Goal: Complete application form

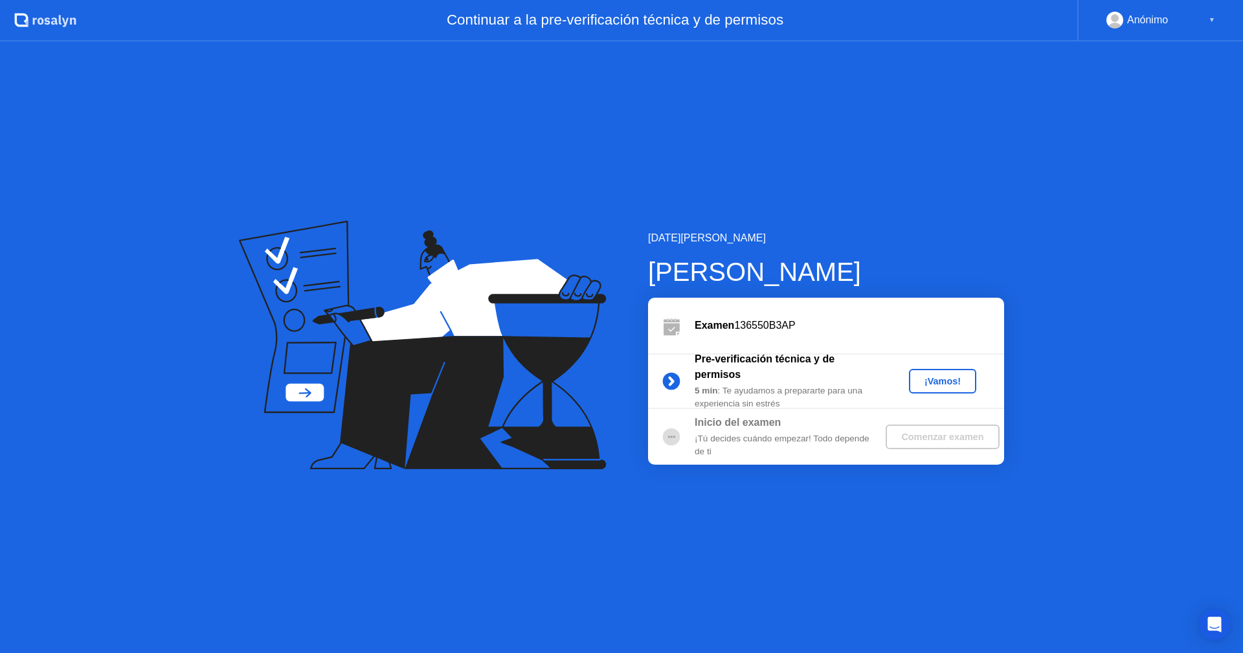
click at [942, 379] on div "¡Vamos!" at bounding box center [942, 381] width 57 height 10
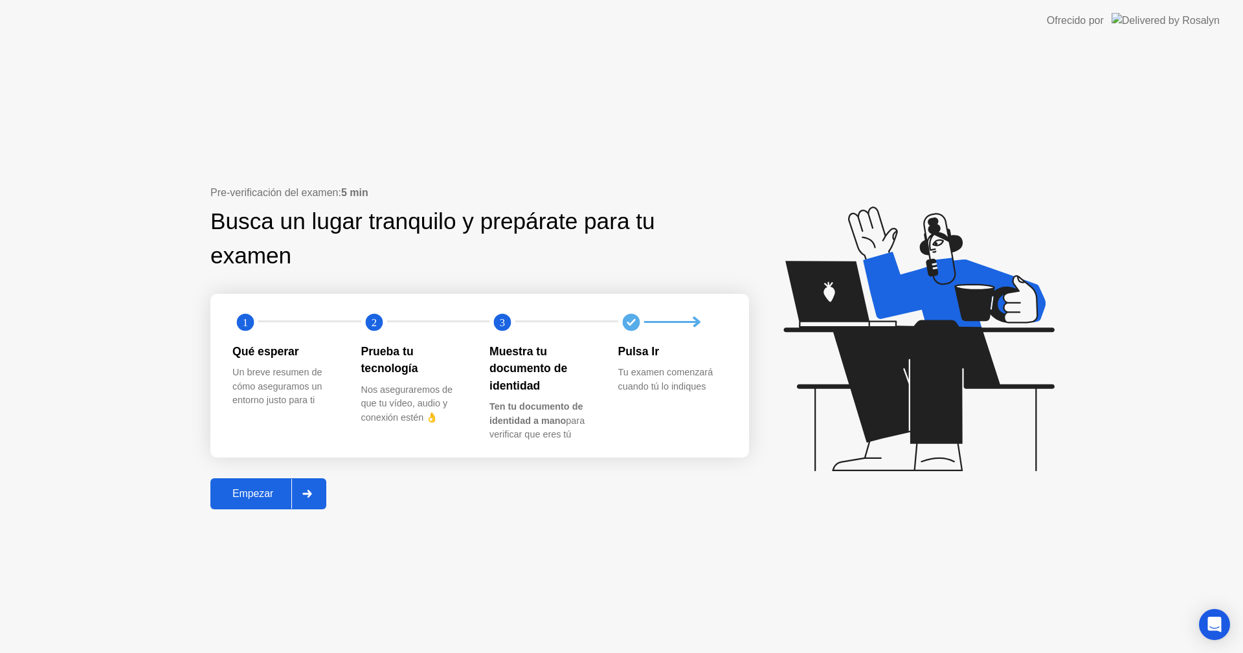
click at [273, 500] on div "Empezar" at bounding box center [252, 494] width 77 height 12
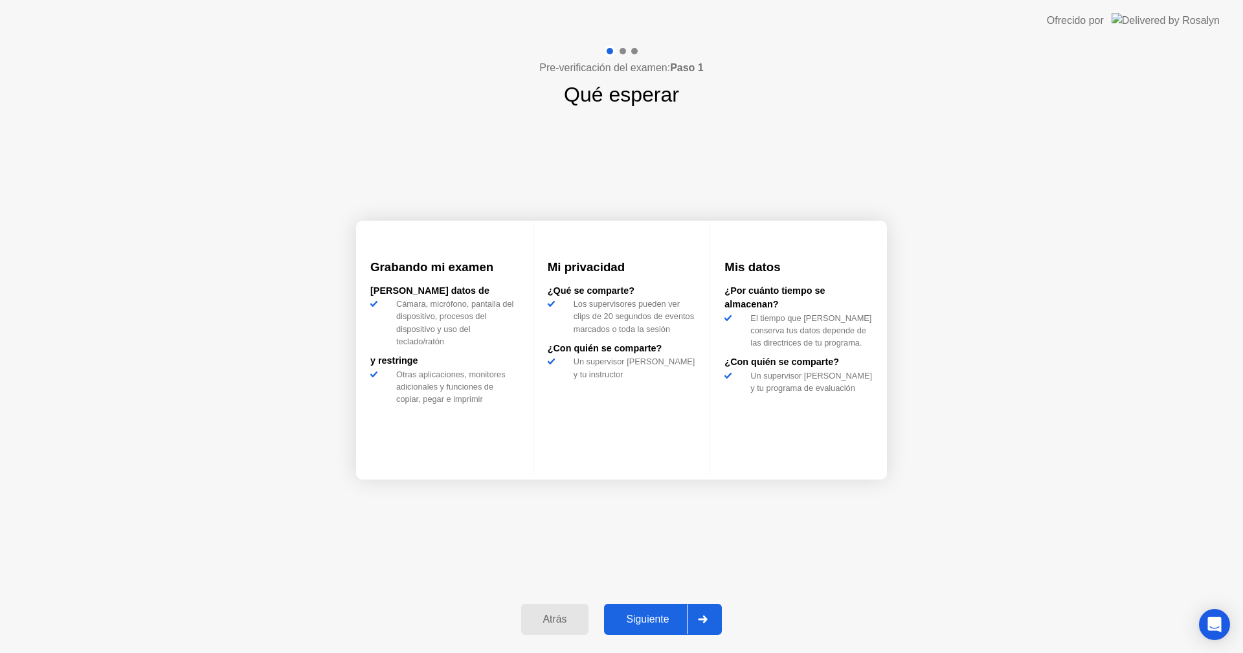
click at [636, 620] on div "Siguiente" at bounding box center [647, 620] width 79 height 12
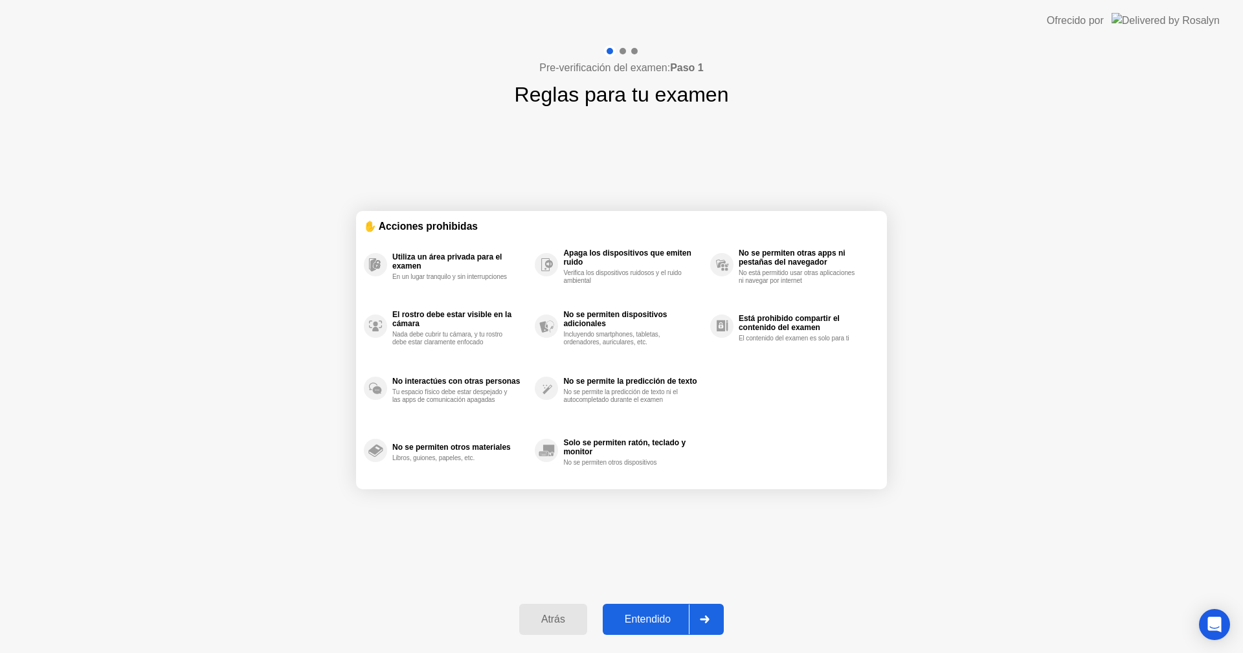
click at [659, 625] on div "Entendido" at bounding box center [648, 620] width 82 height 12
select select "**********"
select select "*******"
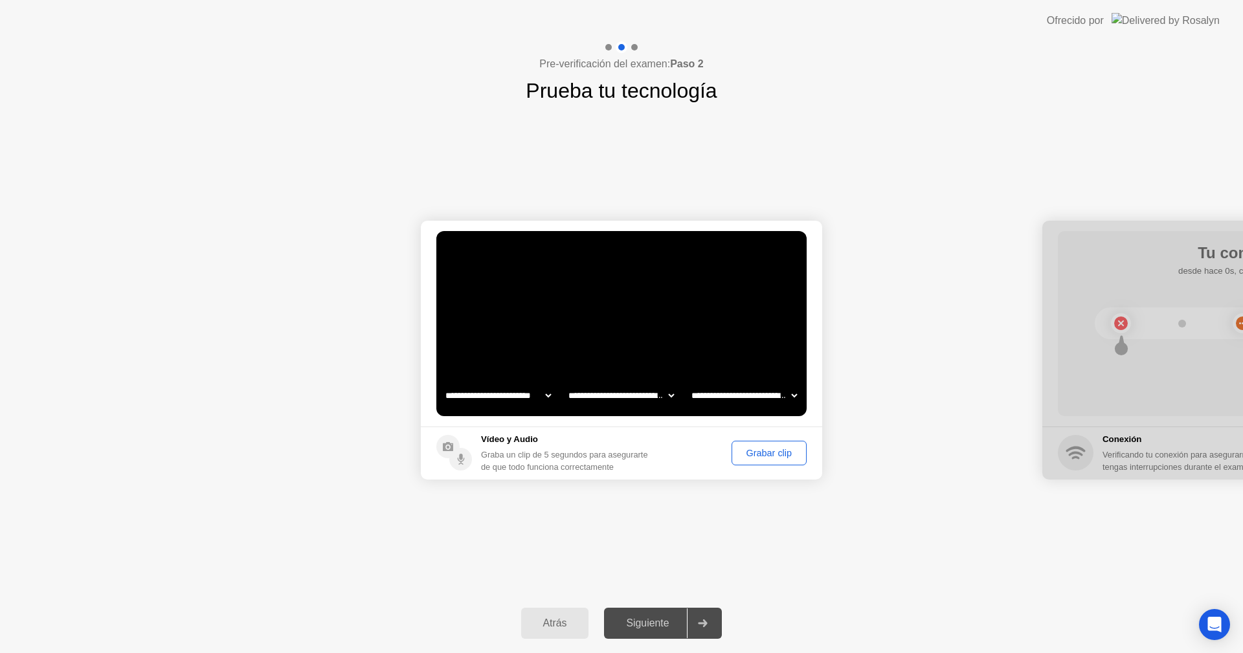
click at [652, 394] on select "**********" at bounding box center [621, 396] width 111 height 26
click at [781, 399] on select "**********" at bounding box center [744, 396] width 111 height 26
drag, startPoint x: 915, startPoint y: 409, endPoint x: 829, endPoint y: 416, distance: 86.4
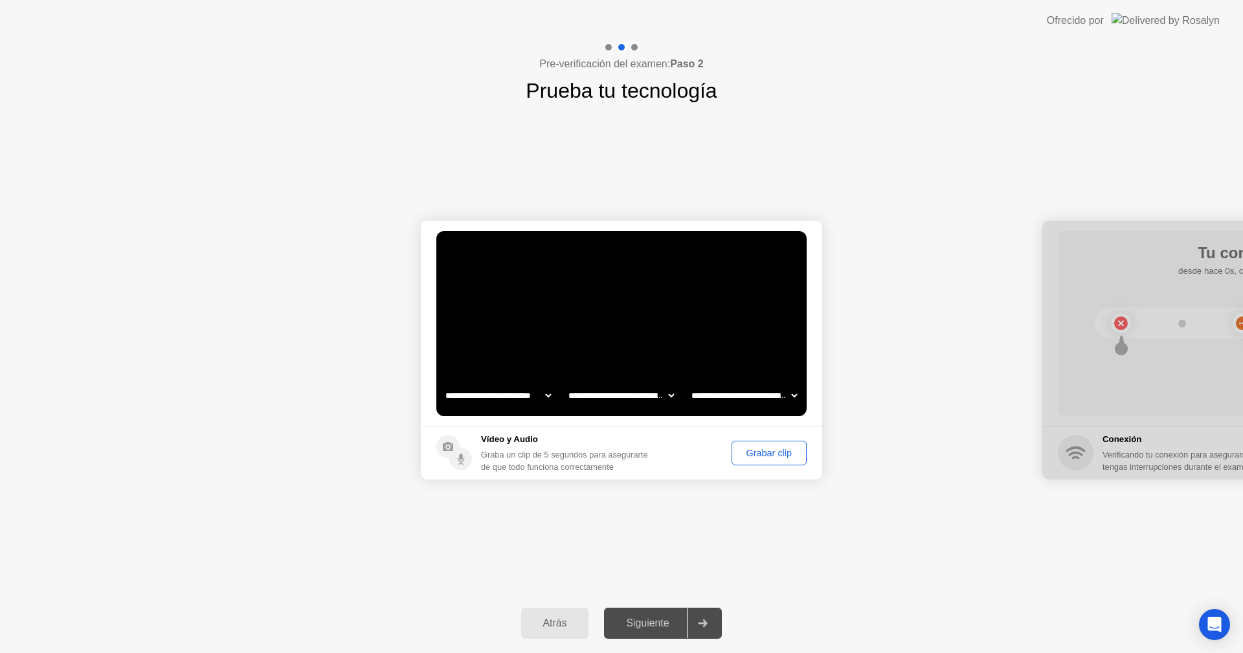
click at [763, 460] on button "Grabar clip" at bounding box center [769, 453] width 75 height 25
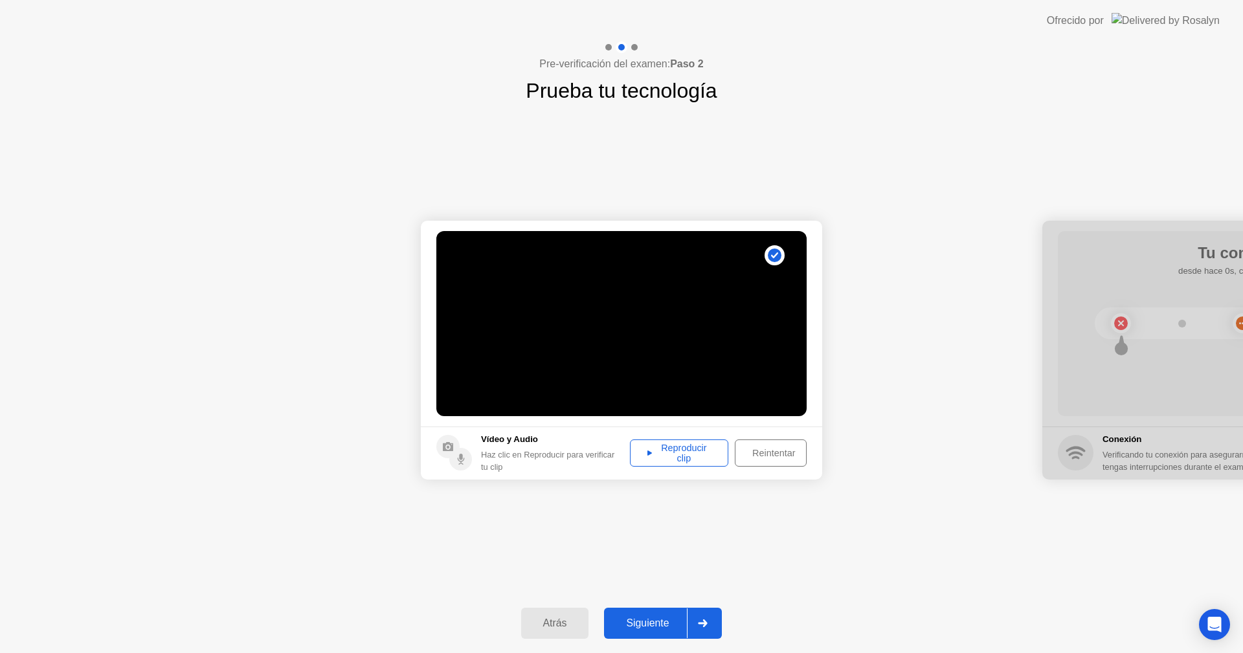
click at [696, 459] on div "Reproducir clip" at bounding box center [678, 453] width 89 height 21
click at [775, 454] on div "Reintentar" at bounding box center [773, 453] width 69 height 10
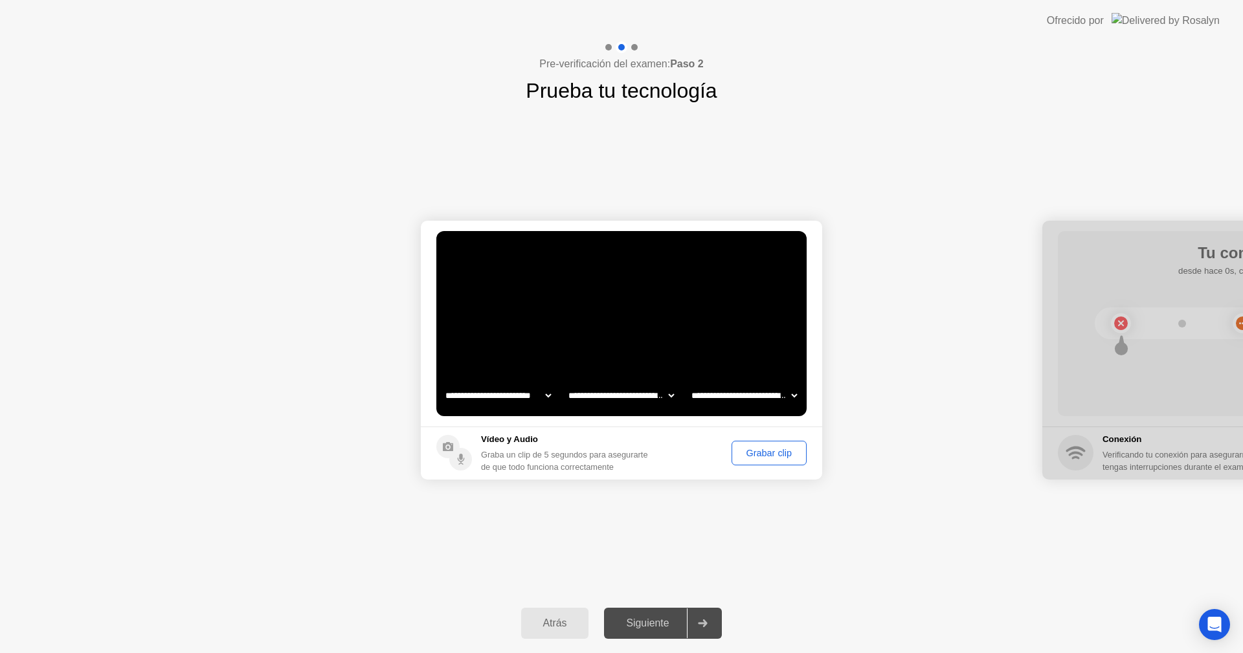
click at [775, 454] on div "Grabar clip" at bounding box center [769, 453] width 66 height 10
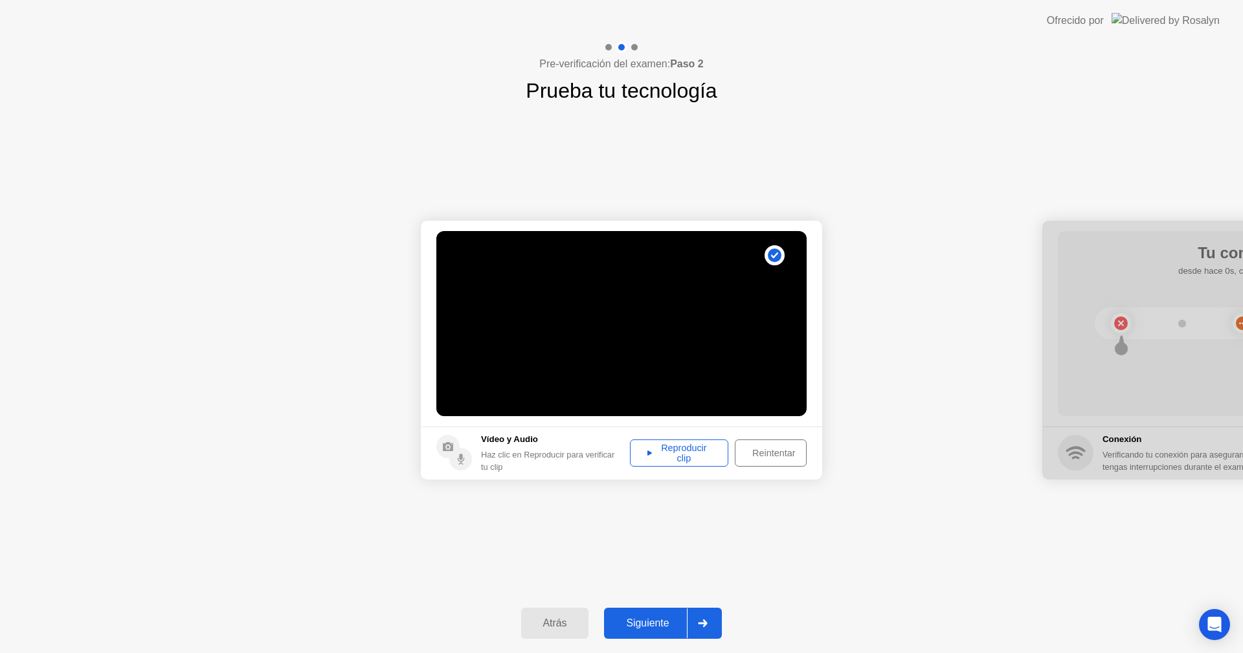
click at [688, 454] on div "Reproducir clip" at bounding box center [678, 453] width 89 height 21
click at [669, 621] on div "Siguiente" at bounding box center [647, 624] width 79 height 12
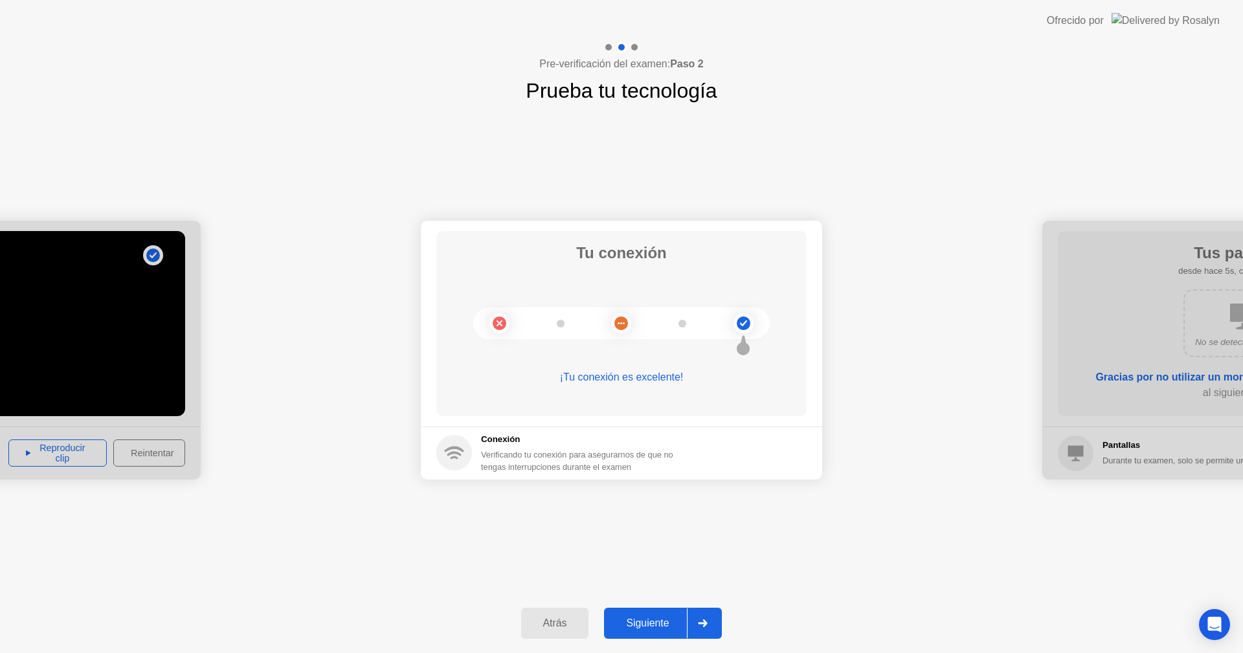
click at [669, 621] on div "Siguiente" at bounding box center [647, 624] width 79 height 12
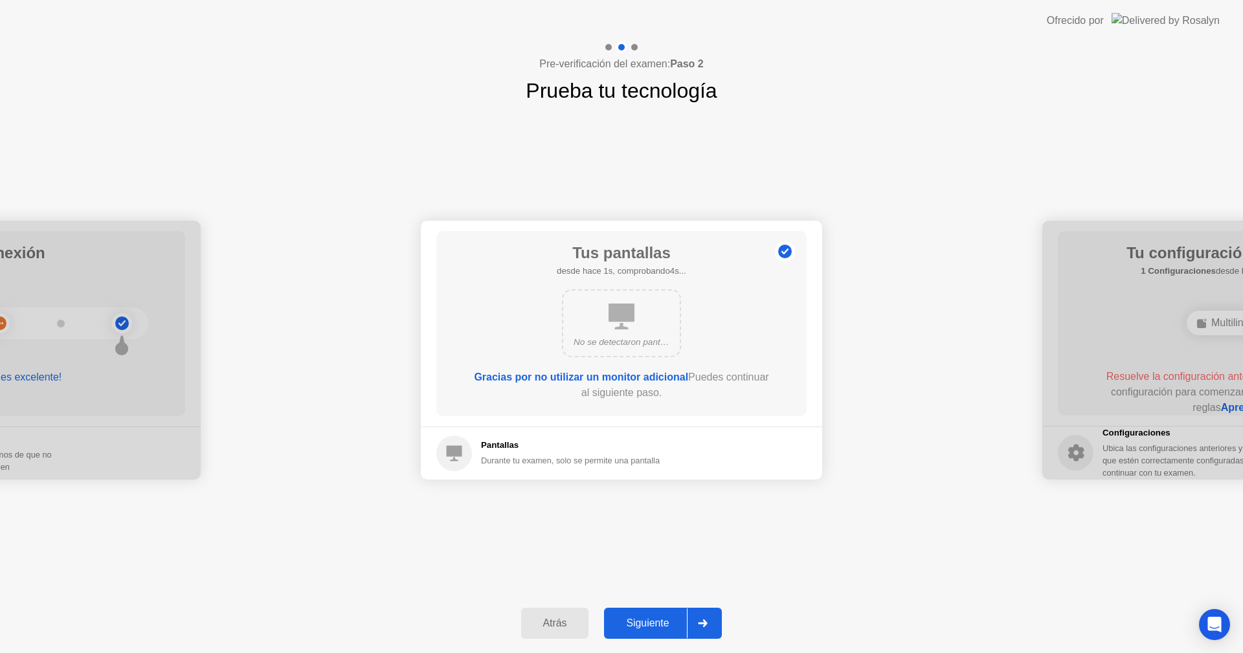
click at [647, 623] on div "Siguiente" at bounding box center [647, 624] width 79 height 12
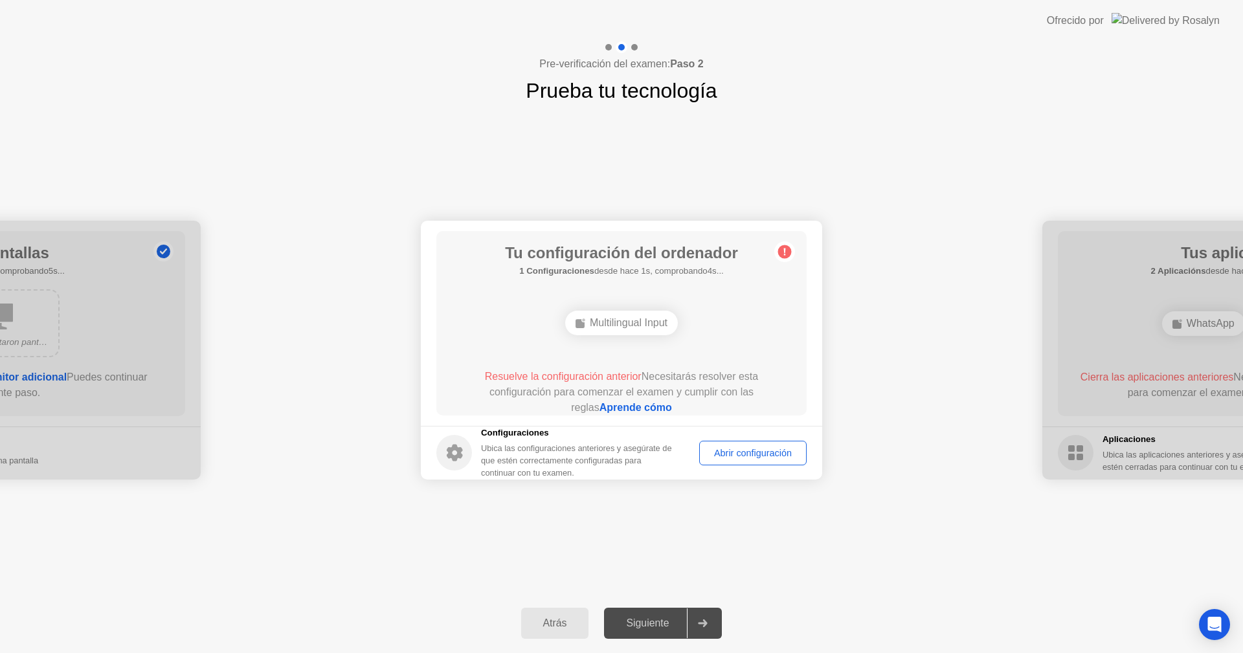
click at [646, 319] on div "Multilingual Input" at bounding box center [621, 323] width 113 height 25
drag, startPoint x: 265, startPoint y: 333, endPoint x: 387, endPoint y: 336, distance: 121.7
click at [756, 458] on div "Abrir configuración" at bounding box center [753, 453] width 98 height 10
click at [629, 311] on div "Multilingual Input" at bounding box center [621, 323] width 113 height 25
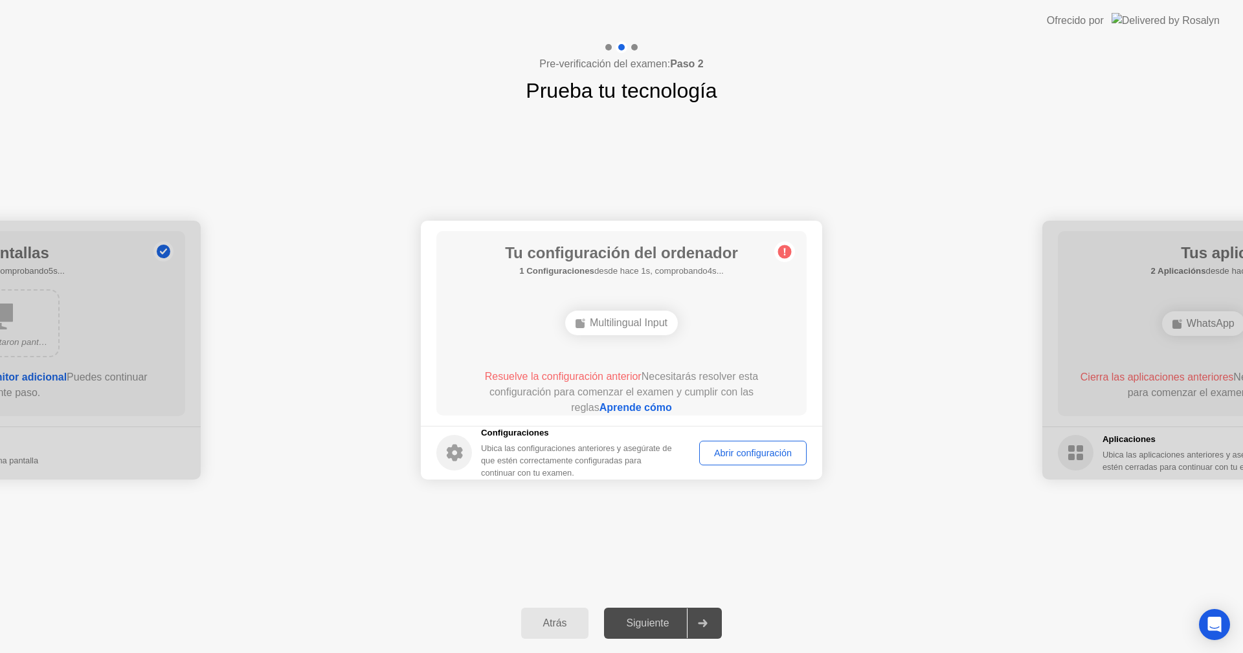
click at [620, 323] on div "Multilingual Input" at bounding box center [621, 323] width 113 height 25
click at [634, 409] on link "Aprende cómo" at bounding box center [635, 407] width 73 height 11
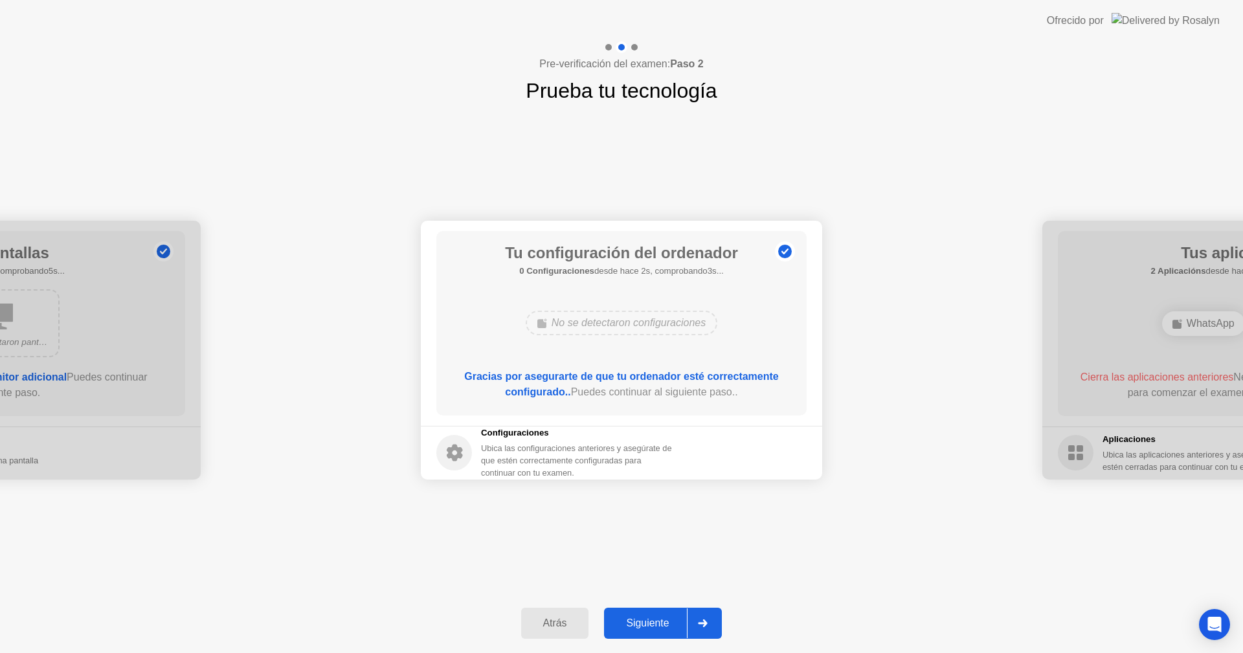
click at [635, 620] on div "Siguiente" at bounding box center [647, 624] width 79 height 12
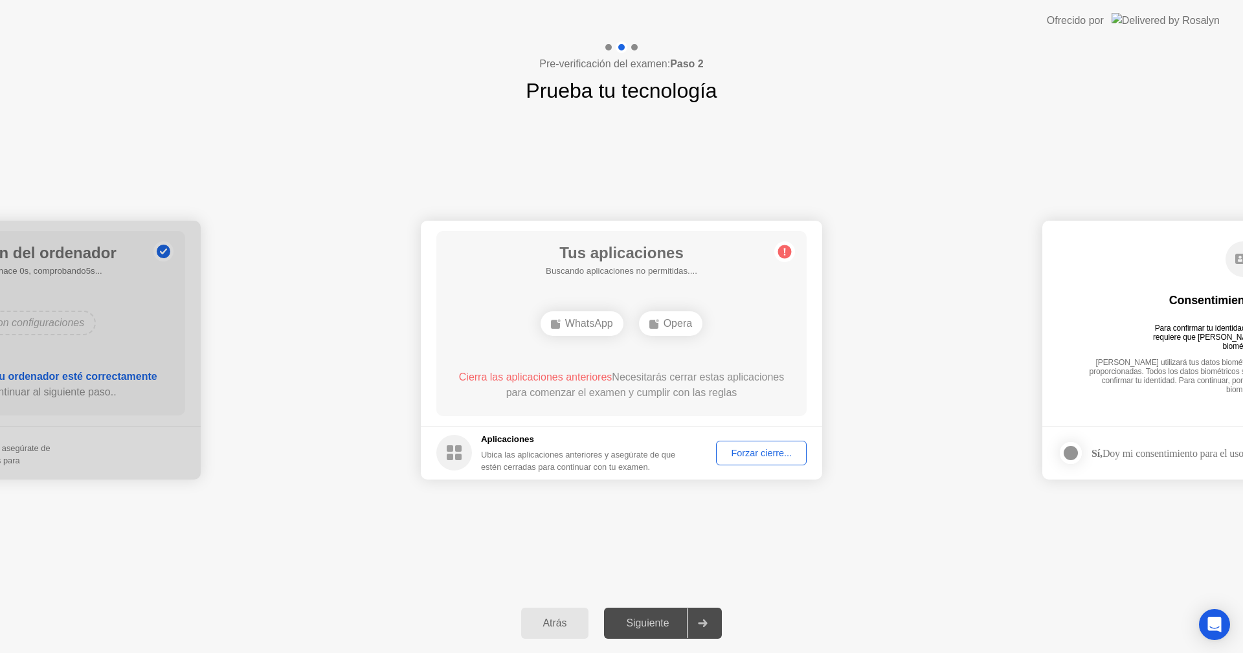
click at [745, 458] on div "Forzar cierre..." at bounding box center [762, 453] width 82 height 10
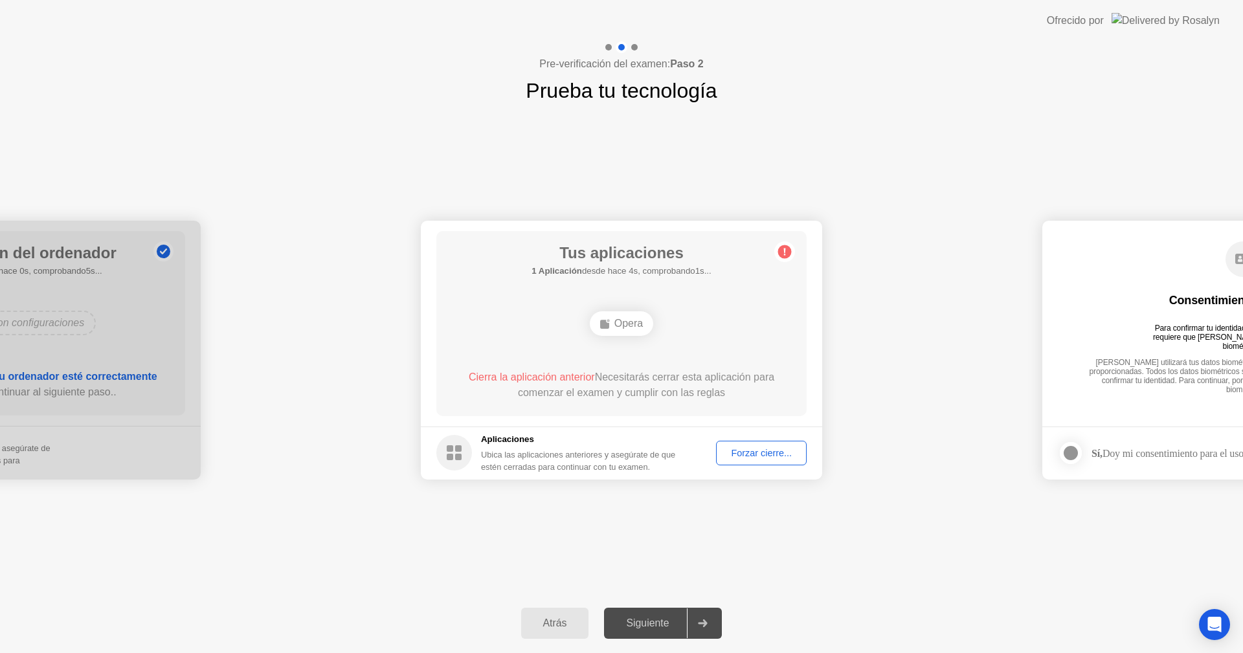
click at [666, 354] on div "Tus aplicaciones 1 Aplicación desde hace 4s, comprobando1s... Opera Cierra la a…" at bounding box center [621, 323] width 370 height 185
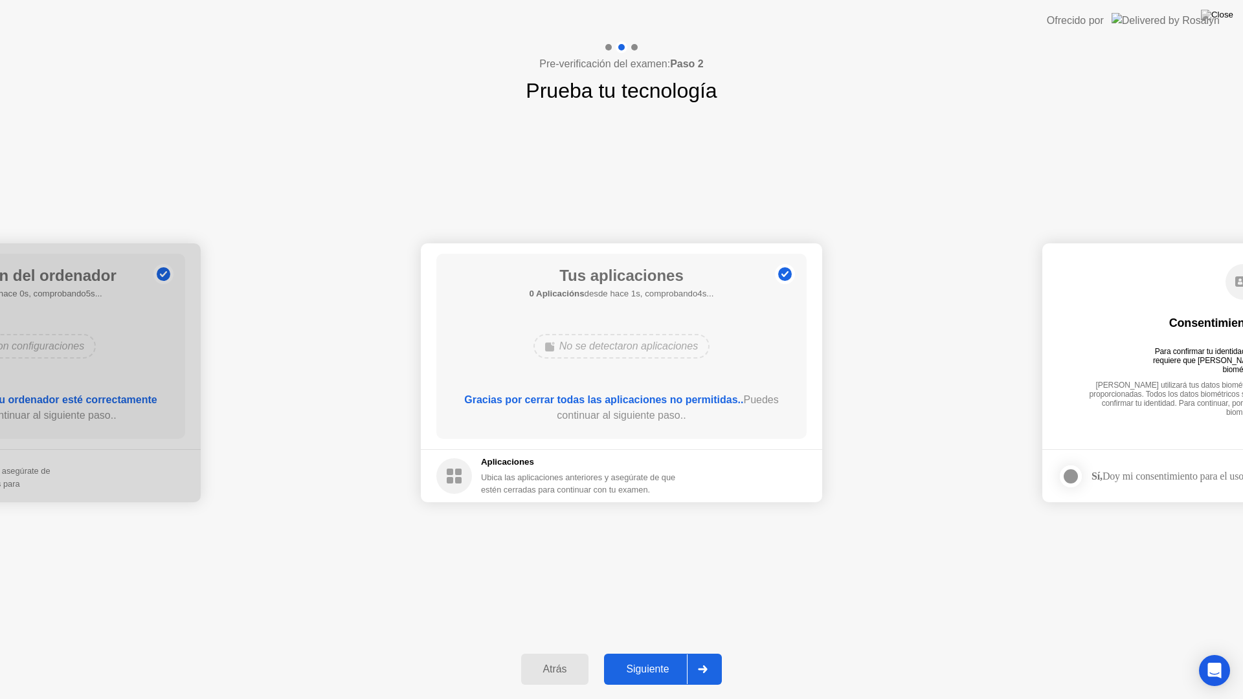
click at [641, 653] on div "Siguiente" at bounding box center [647, 670] width 79 height 12
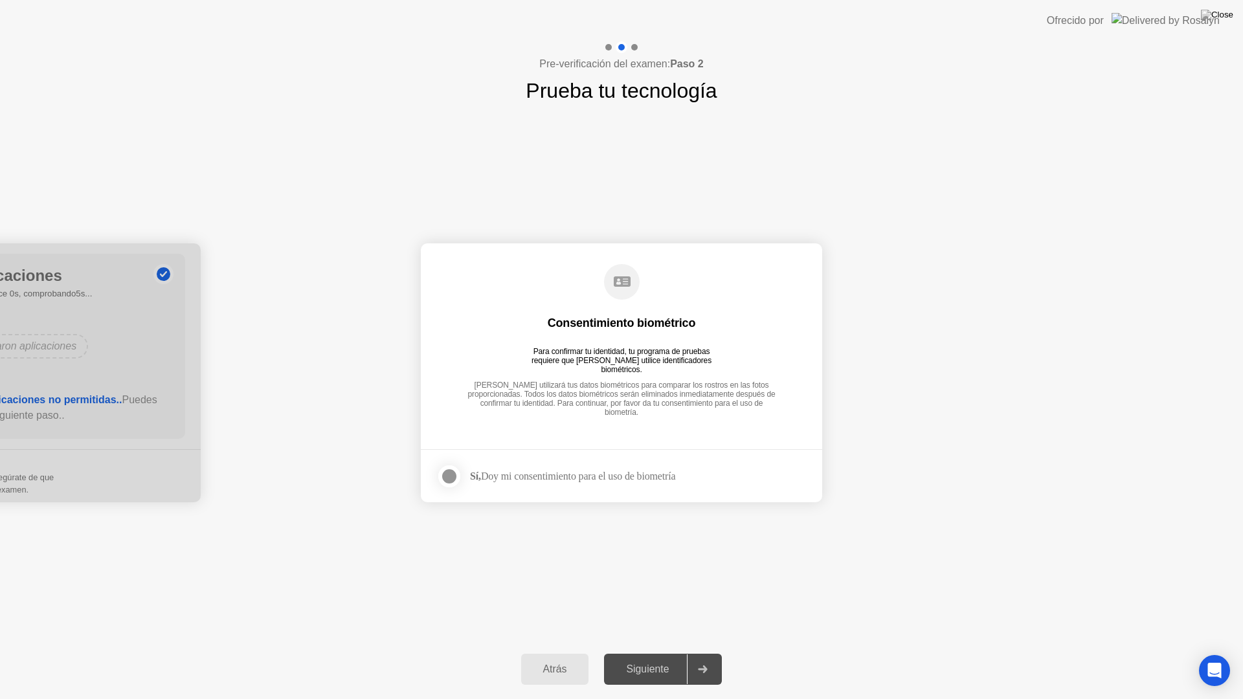
click at [562, 473] on div "Sí, Doy mi consentimiento para el uso de biometría" at bounding box center [572, 476] width 205 height 12
click at [453, 480] on div at bounding box center [450, 477] width 16 height 16
click at [650, 653] on div "Siguiente" at bounding box center [647, 670] width 79 height 12
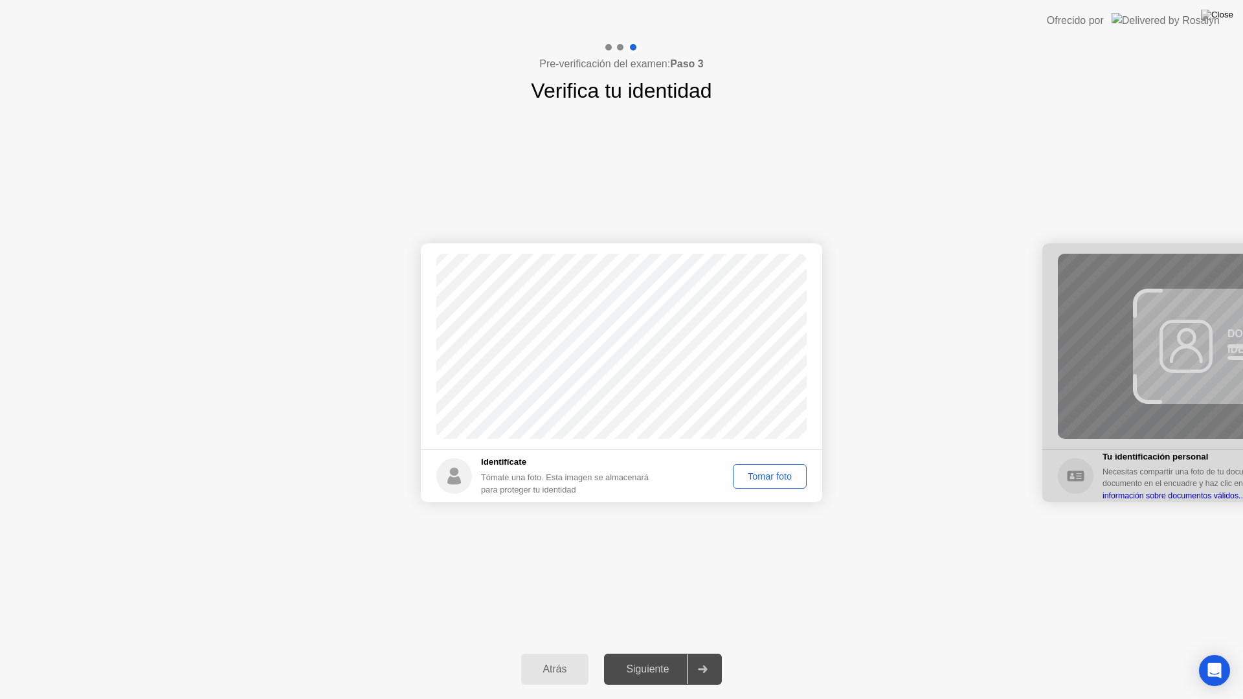
click at [772, 473] on div "Tomar foto" at bounding box center [769, 476] width 65 height 10
click at [656, 653] on div "Siguiente" at bounding box center [647, 670] width 79 height 12
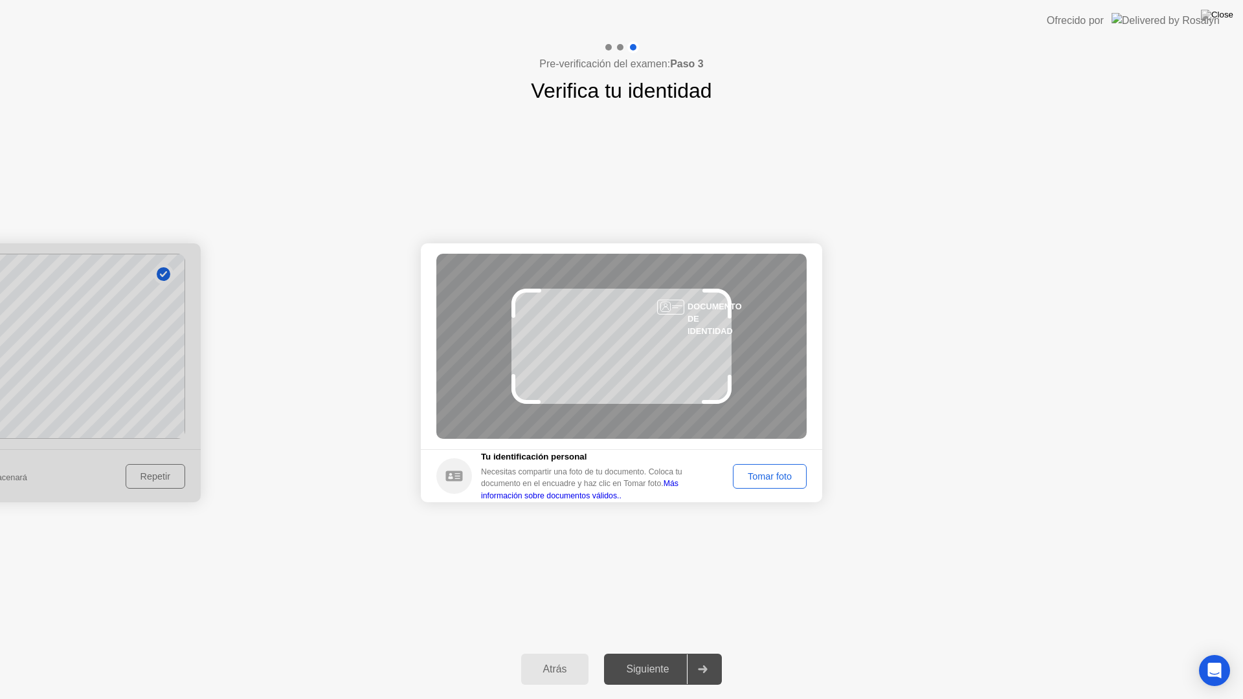
click at [678, 480] on link "Más información sobre documentos válidos.." at bounding box center [579, 489] width 197 height 21
drag, startPoint x: 727, startPoint y: 392, endPoint x: 732, endPoint y: 405, distance: 13.9
click at [732, 405] on div "DOCUMENTO DE IDENTIDAD" at bounding box center [621, 346] width 370 height 185
drag, startPoint x: 754, startPoint y: 468, endPoint x: 765, endPoint y: 468, distance: 10.4
click at [765, 468] on button "Tomar foto" at bounding box center [770, 476] width 74 height 25
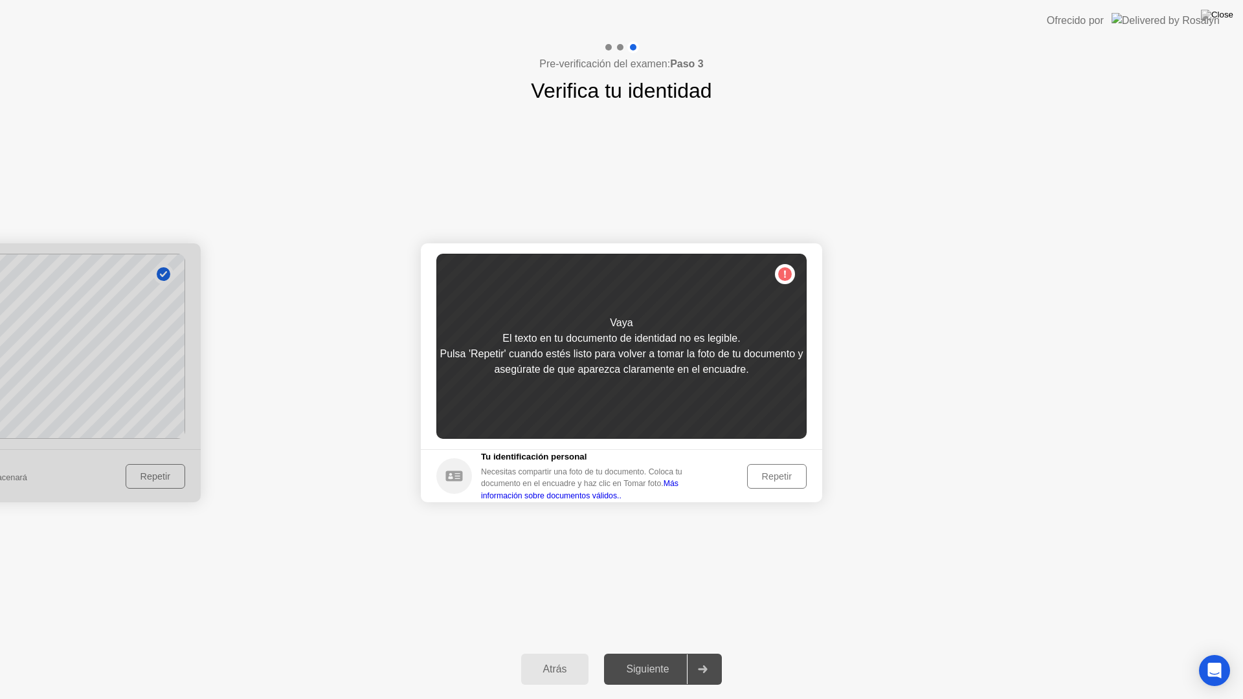
click at [764, 465] on button "Repetir" at bounding box center [777, 476] width 60 height 25
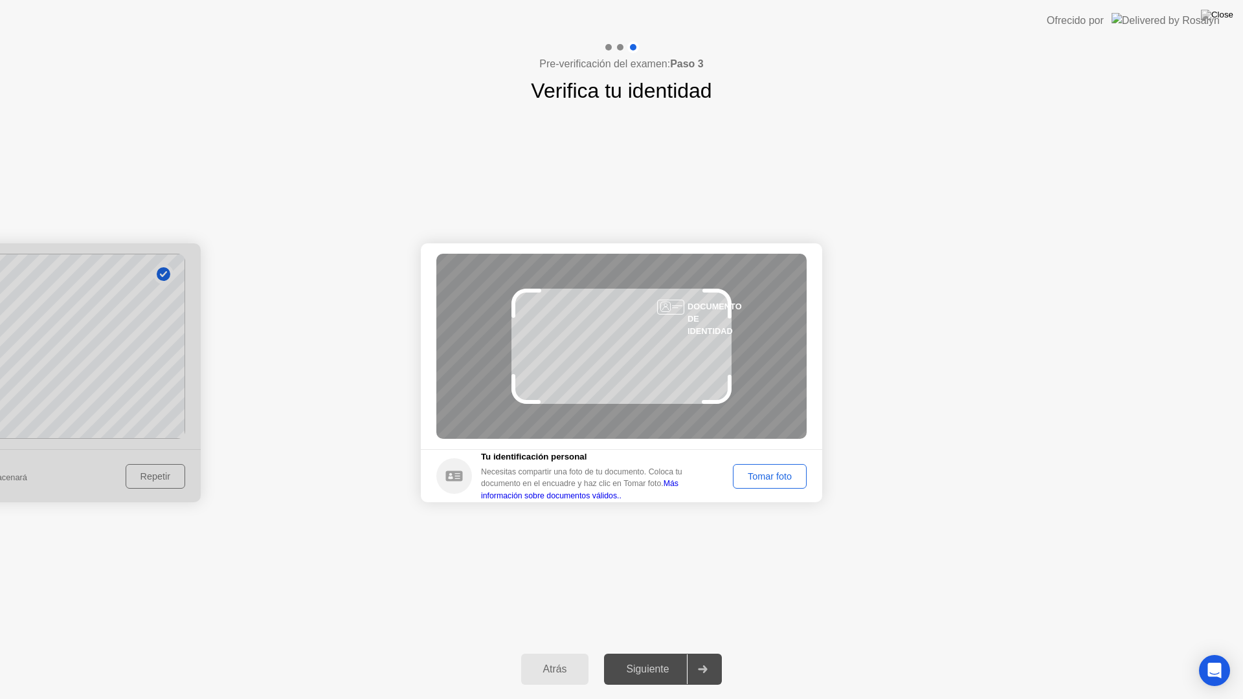
click at [776, 480] on div "Tomar foto" at bounding box center [769, 476] width 65 height 10
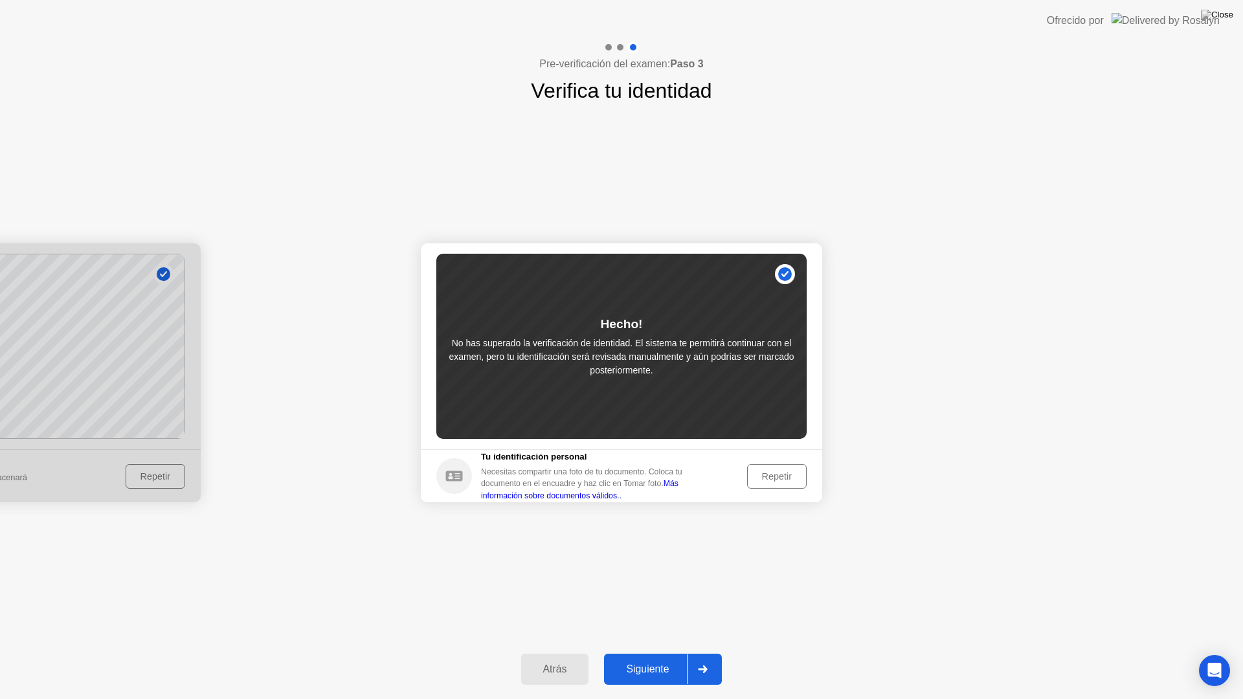
click at [776, 480] on div "Repetir" at bounding box center [777, 476] width 50 height 10
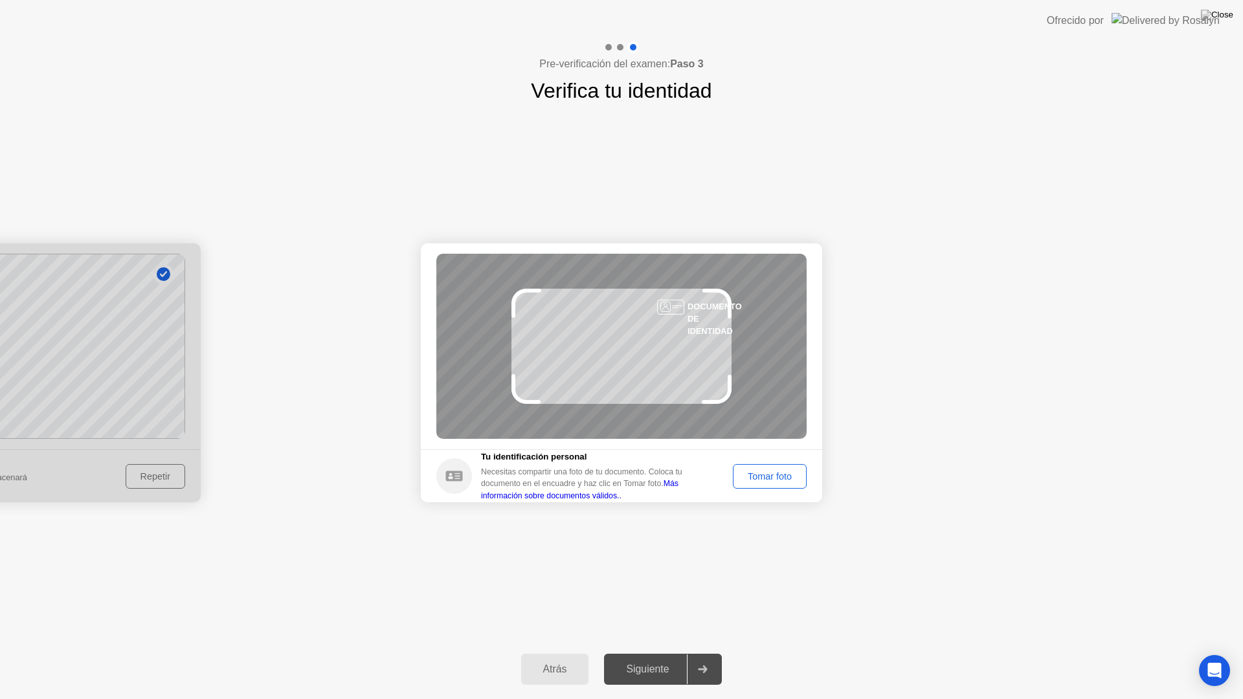
click at [656, 653] on div "Siguiente" at bounding box center [647, 670] width 79 height 12
click at [766, 473] on div "Tomar foto" at bounding box center [769, 476] width 65 height 10
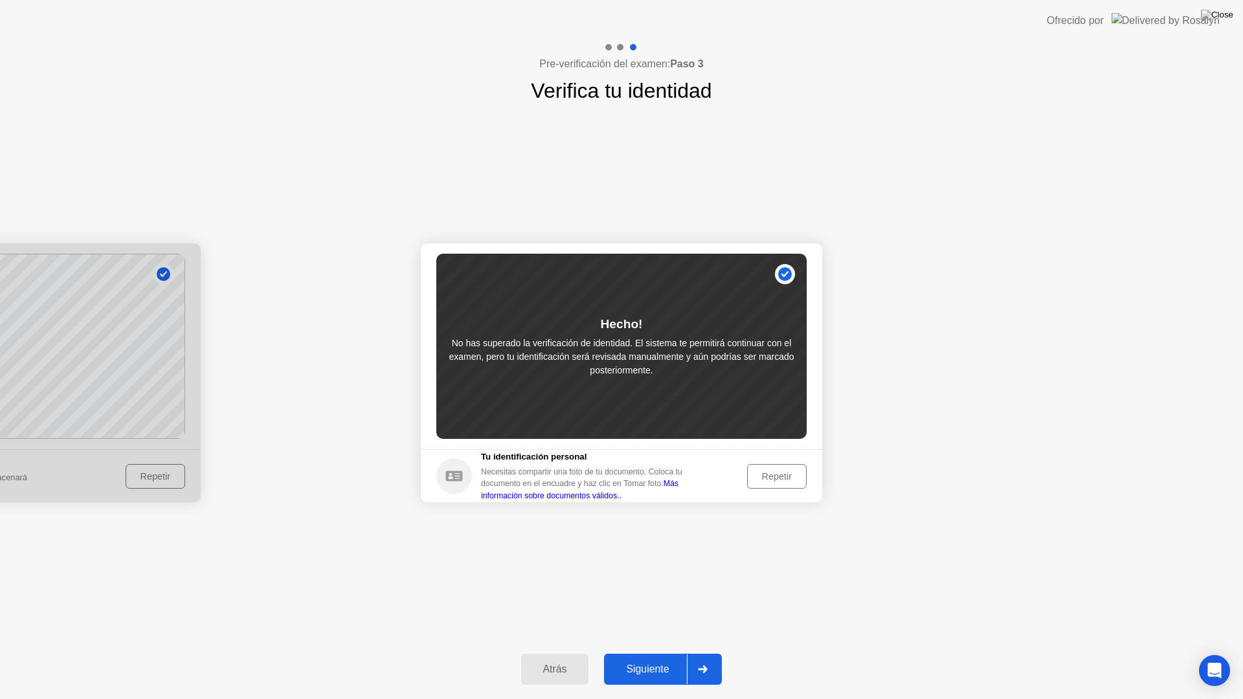
click at [659, 653] on div "Siguiente" at bounding box center [647, 670] width 79 height 12
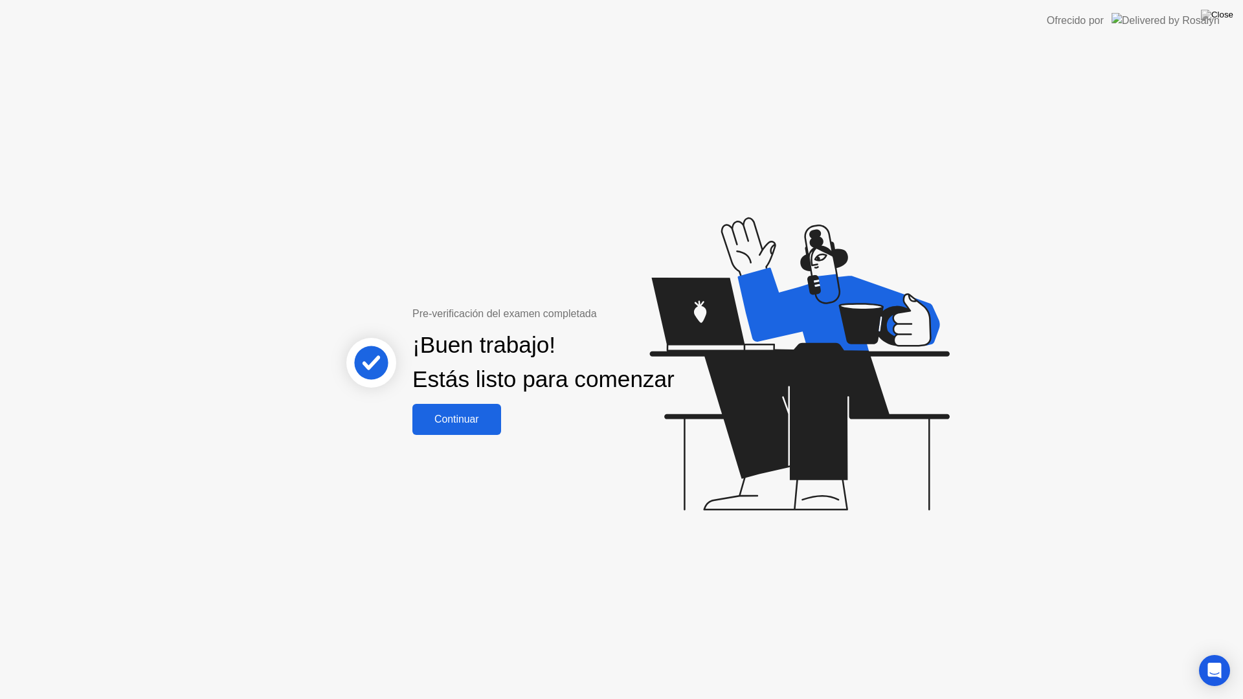
click at [454, 425] on div "Continuar" at bounding box center [456, 420] width 81 height 12
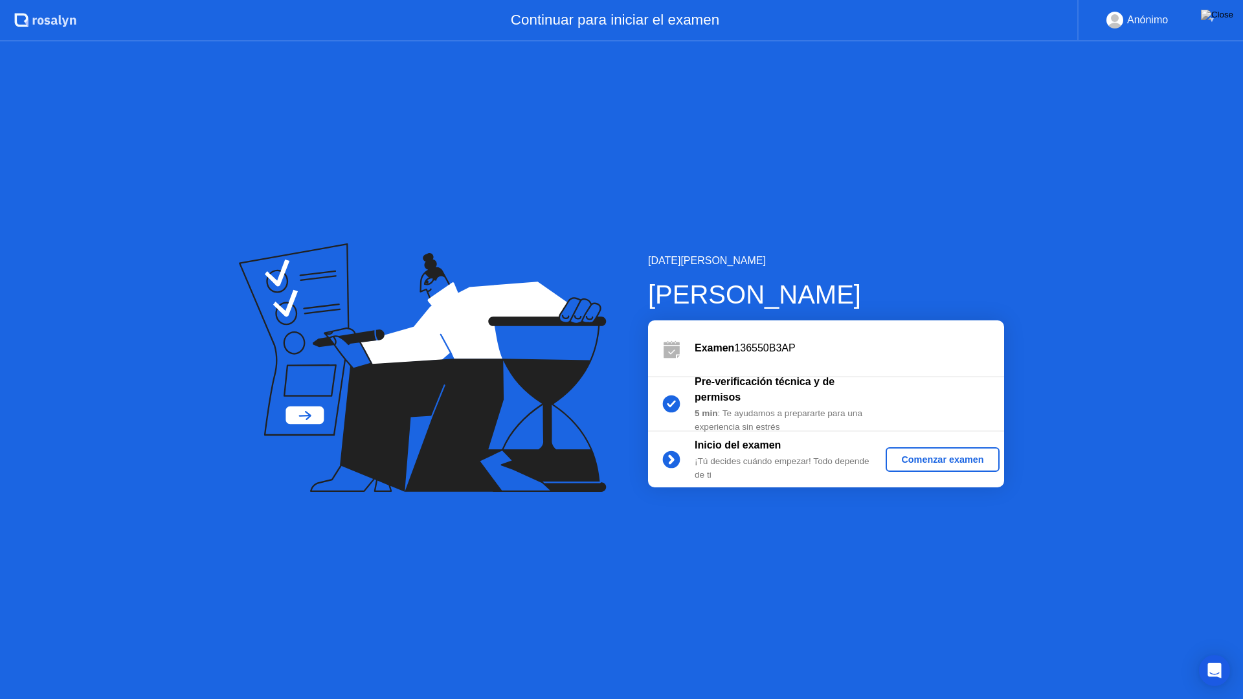
click at [935, 463] on div "Comenzar examen" at bounding box center [942, 459] width 103 height 10
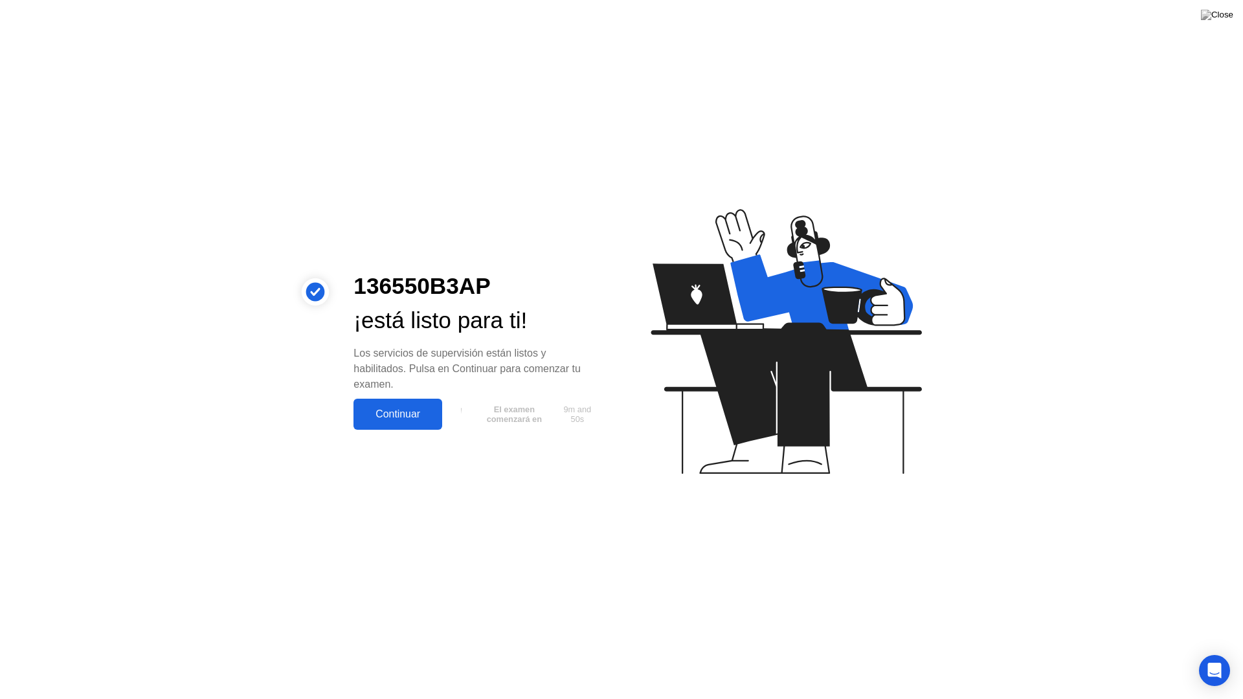
click at [438, 411] on button "Continuar" at bounding box center [397, 414] width 89 height 31
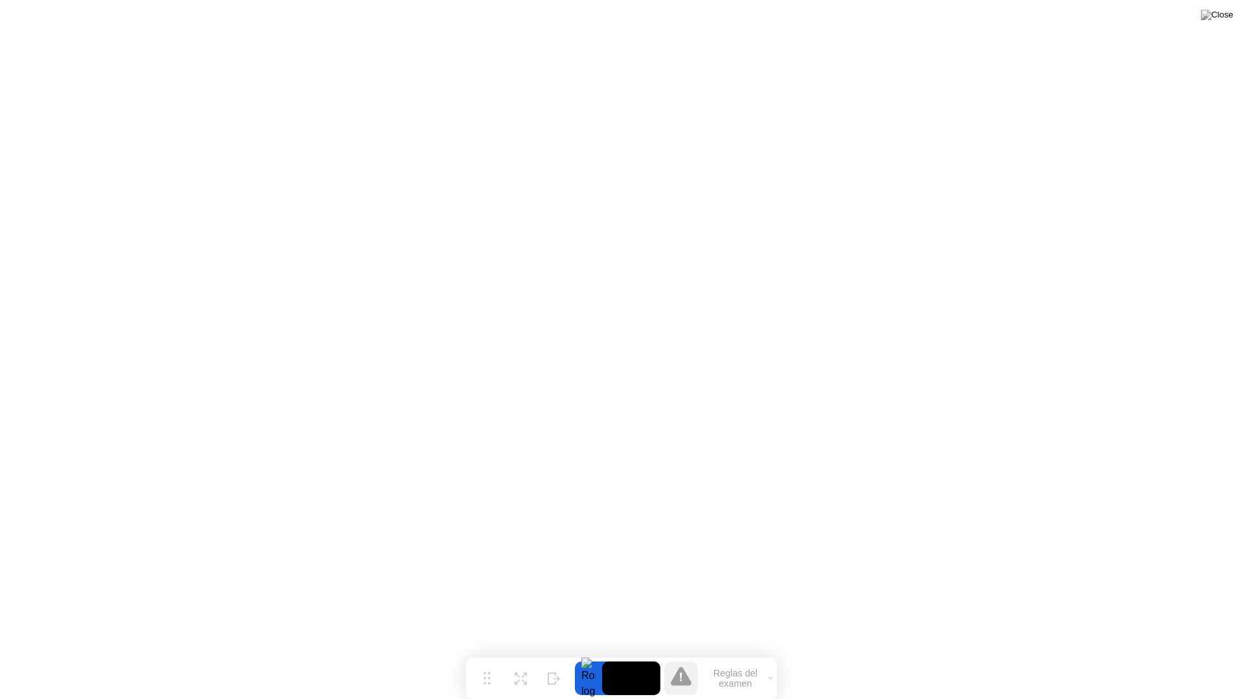
click at [761, 653] on button "Reglas del examen" at bounding box center [739, 678] width 74 height 22
